Goal: Navigation & Orientation: Find specific page/section

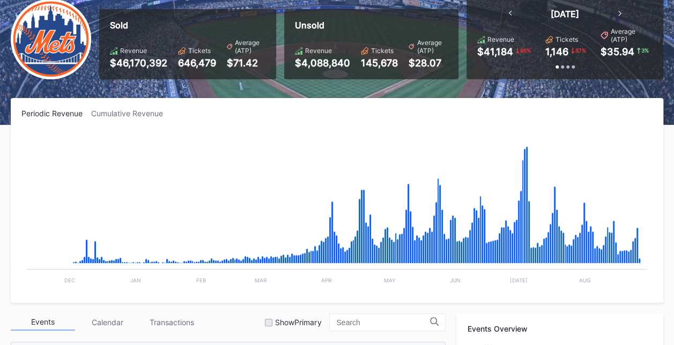
scroll to position [70, 0]
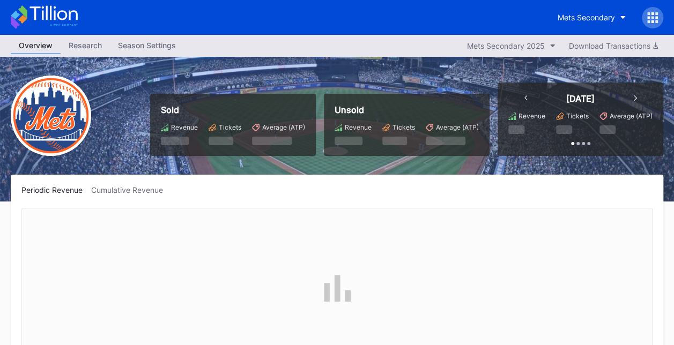
scroll to position [2299, 0]
